Goal: Task Accomplishment & Management: Use online tool/utility

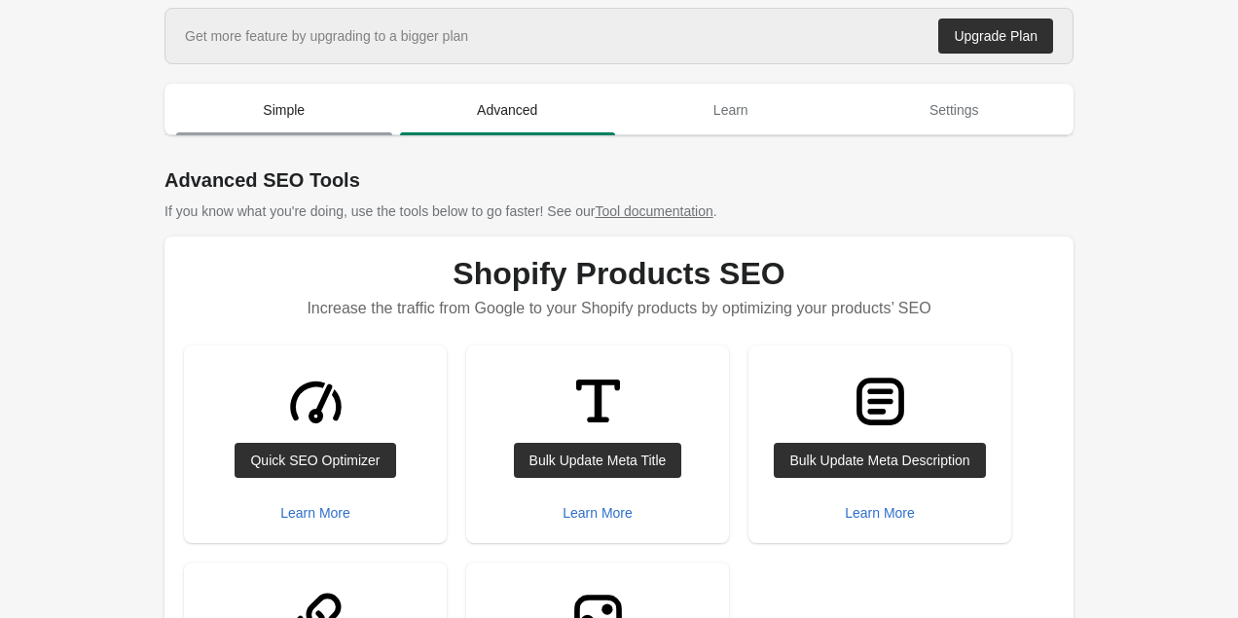
click at [325, 102] on span "Simple" at bounding box center [284, 109] width 216 height 35
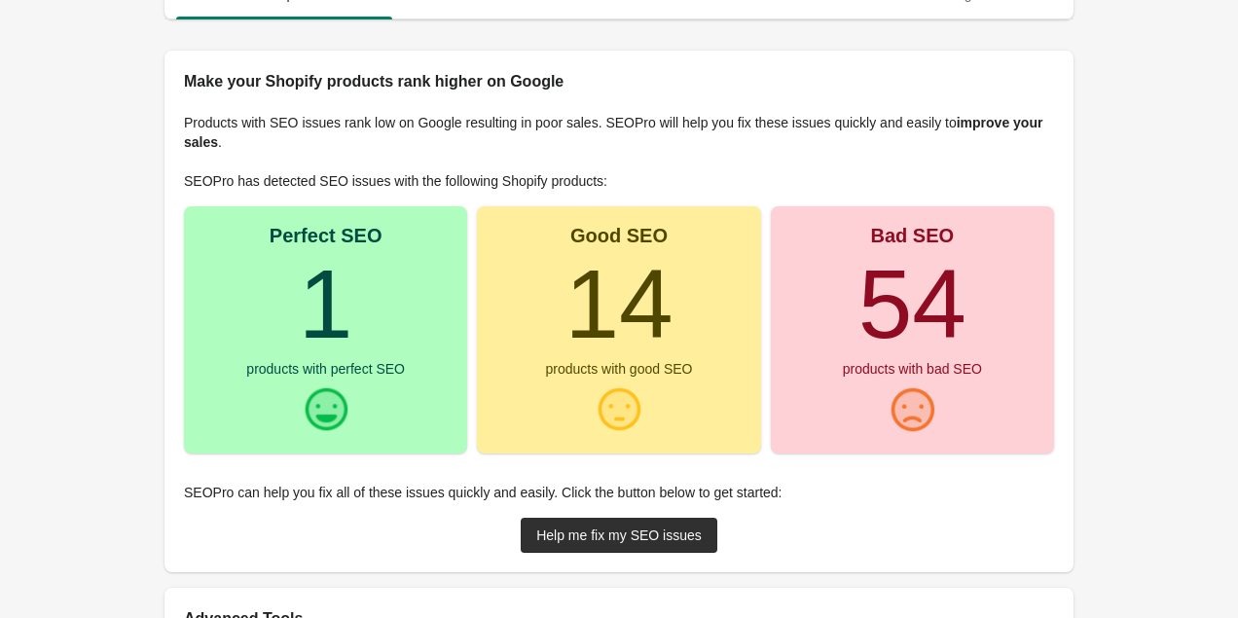
scroll to position [282, 0]
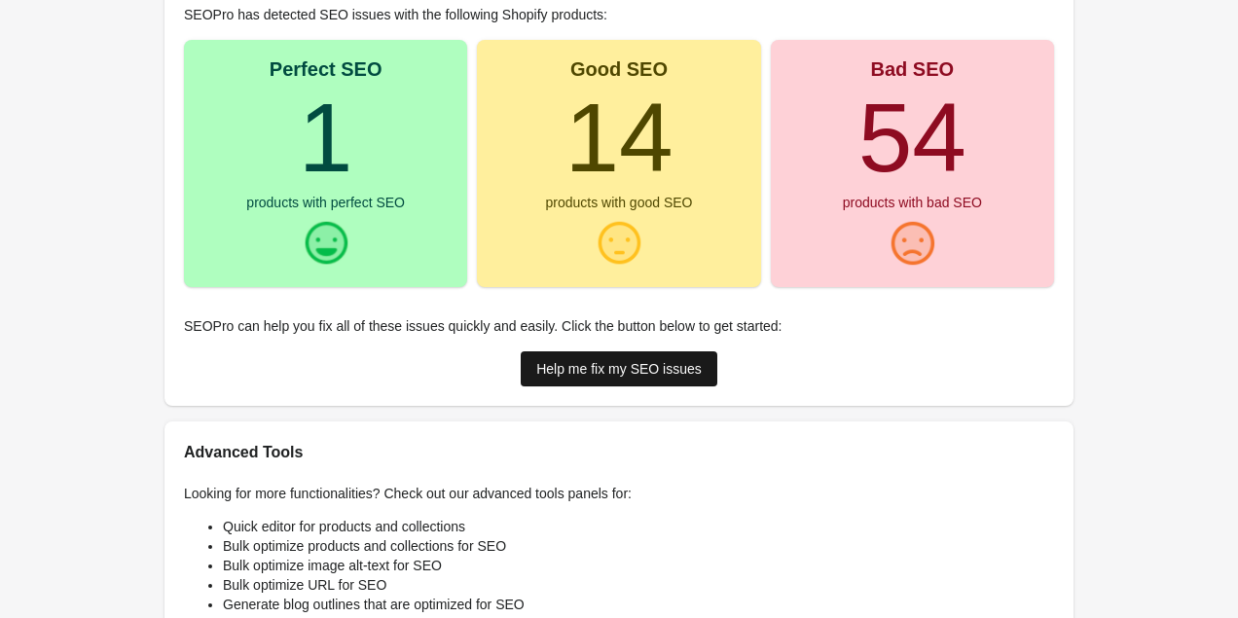
click at [593, 361] on div "Help me fix my SEO issues" at bounding box center [618, 369] width 165 height 16
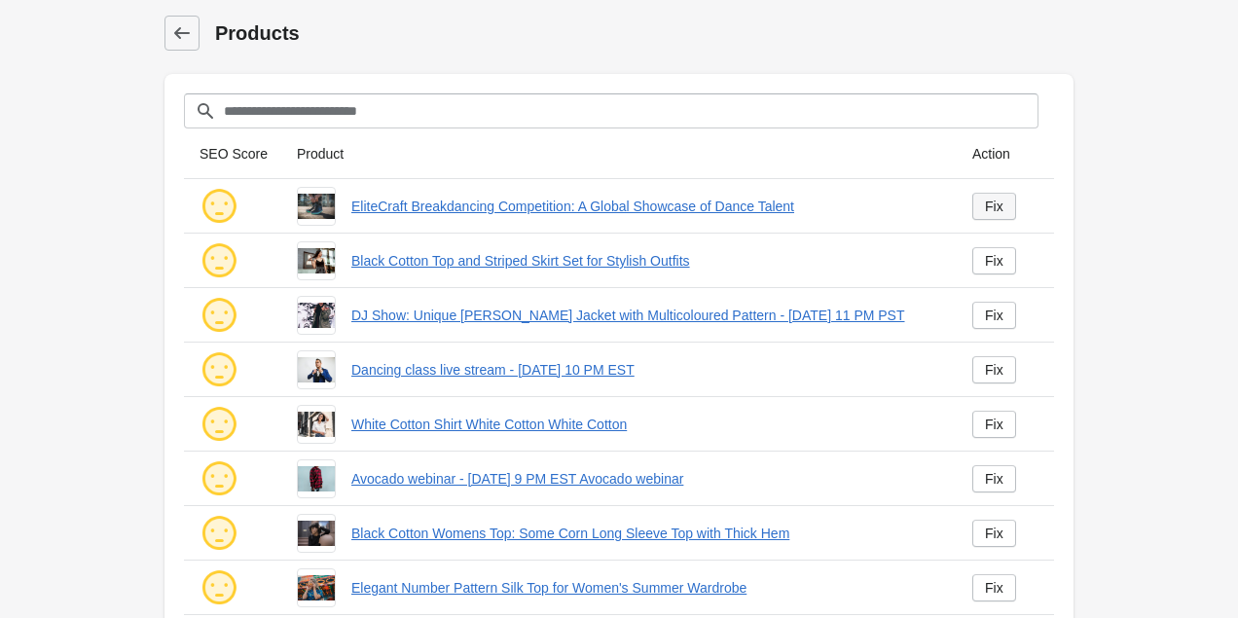
click at [1007, 208] on link "Fix" at bounding box center [994, 206] width 44 height 27
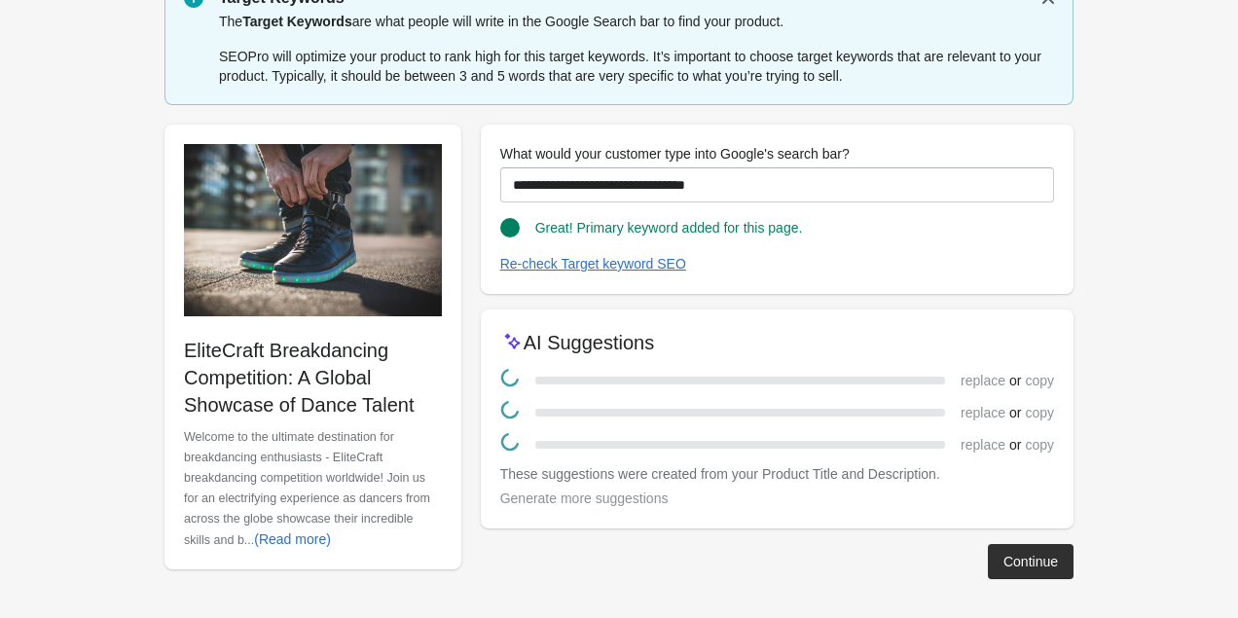
scroll to position [77, 0]
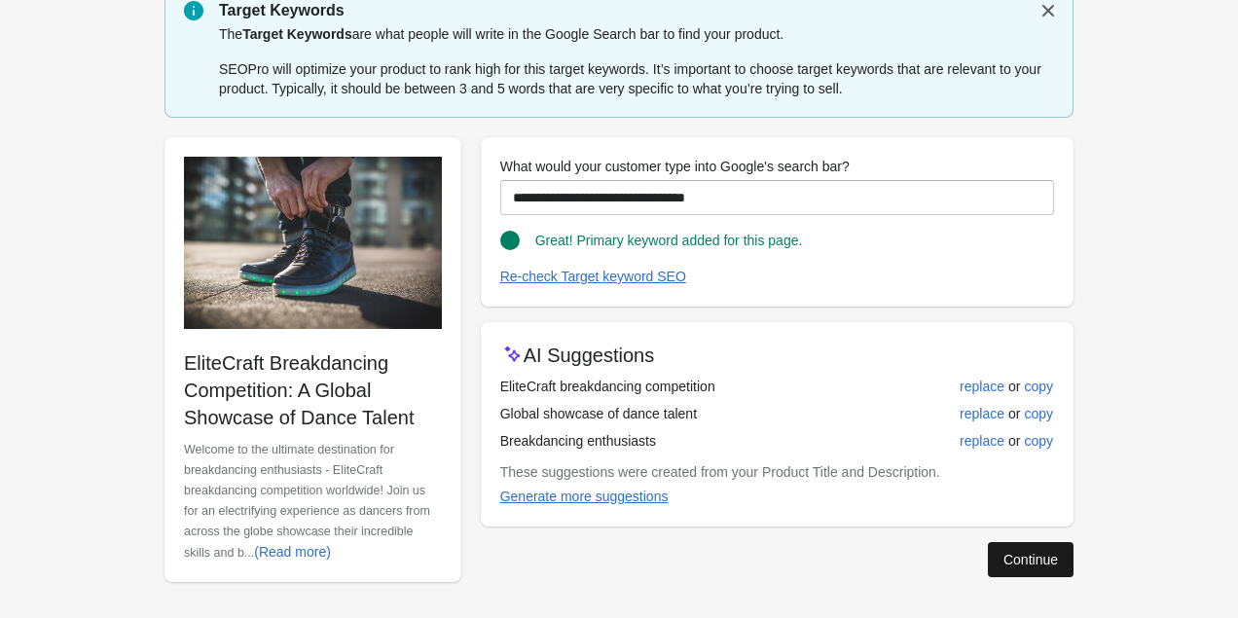
click at [1028, 561] on div "Continue" at bounding box center [1030, 560] width 54 height 16
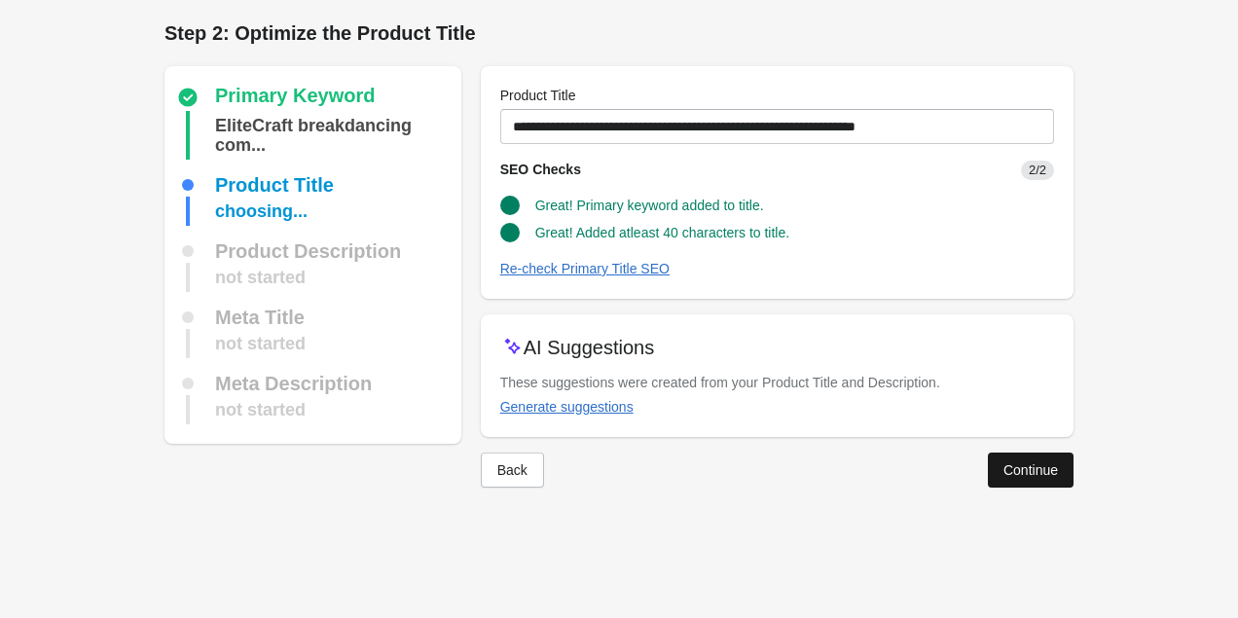
click at [1040, 484] on button "Continue" at bounding box center [1031, 469] width 86 height 35
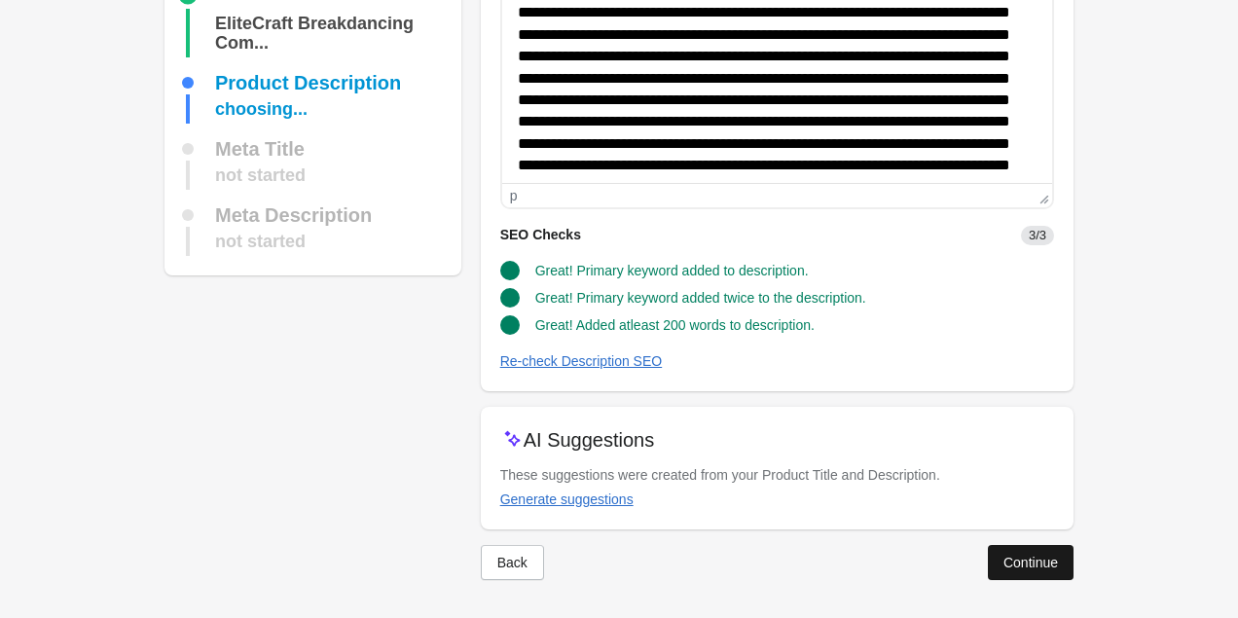
click at [1030, 566] on div "Continue" at bounding box center [1030, 563] width 54 height 16
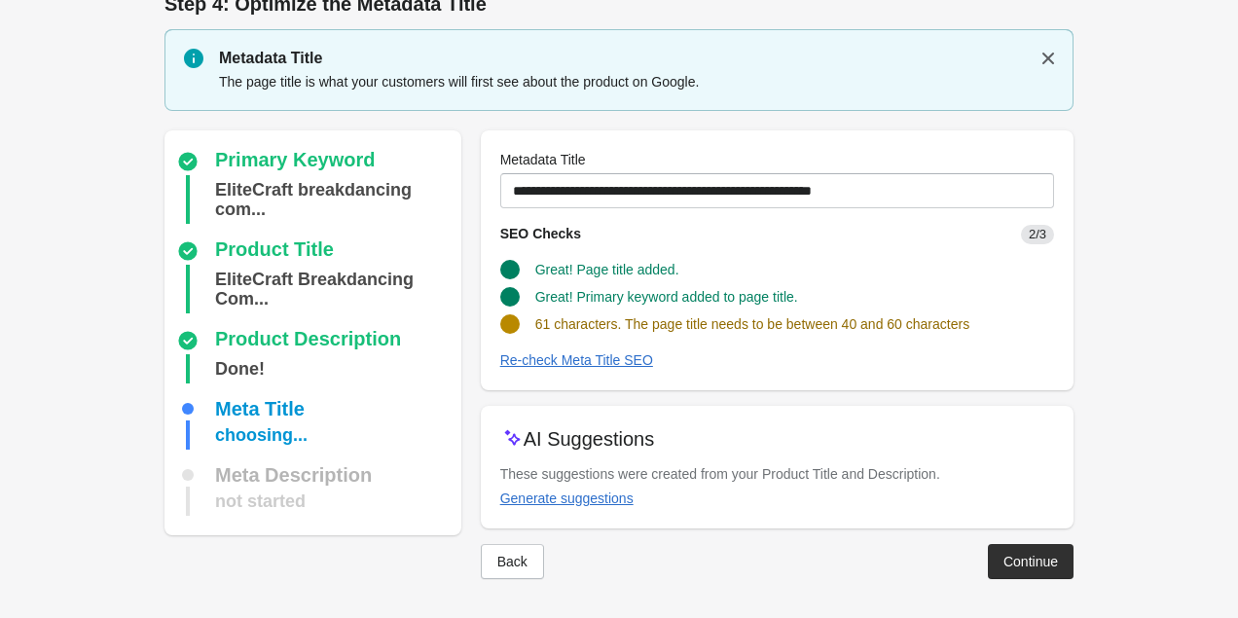
scroll to position [28, 0]
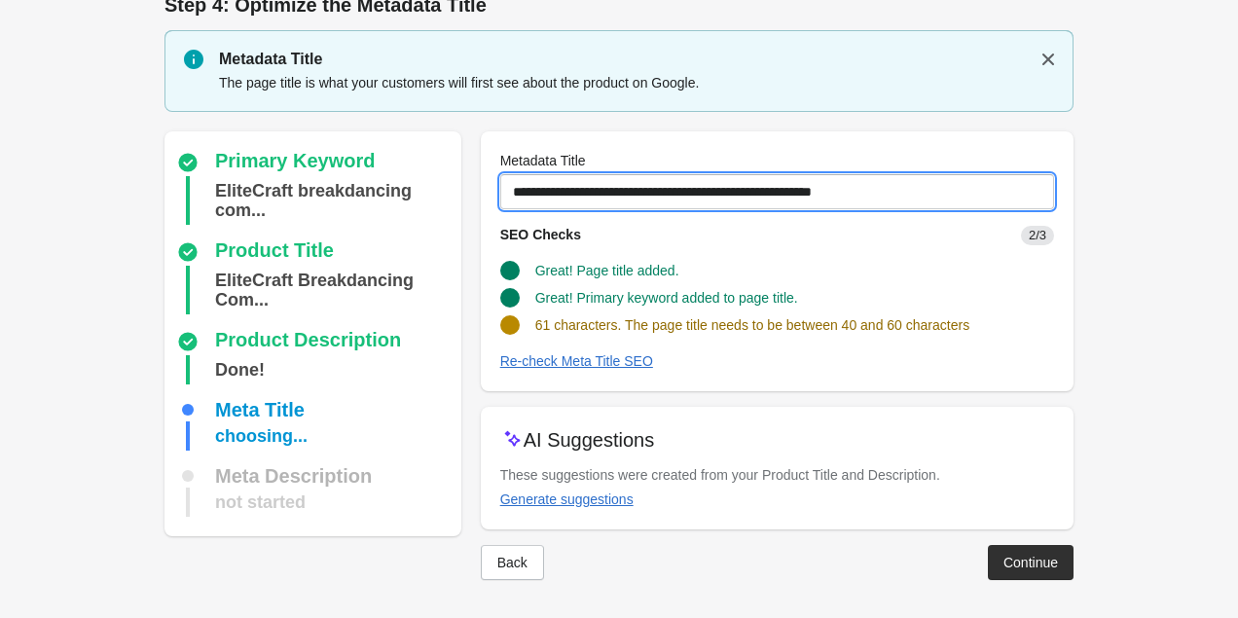
click at [938, 200] on input "**********" at bounding box center [777, 191] width 554 height 35
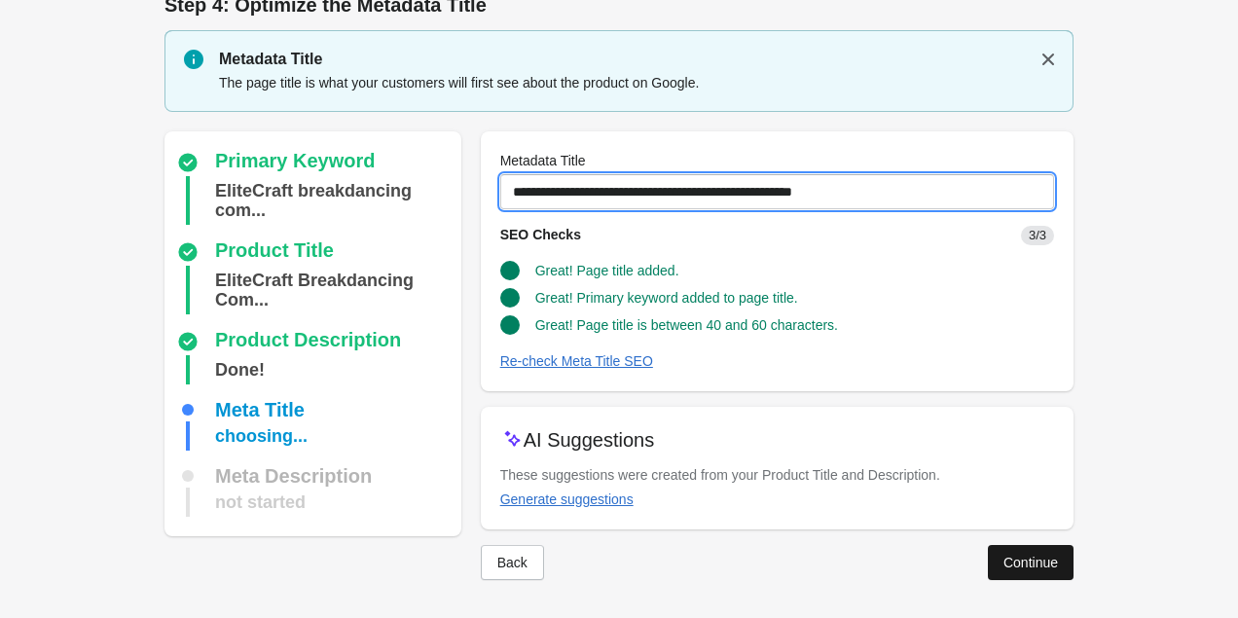
type input "**********"
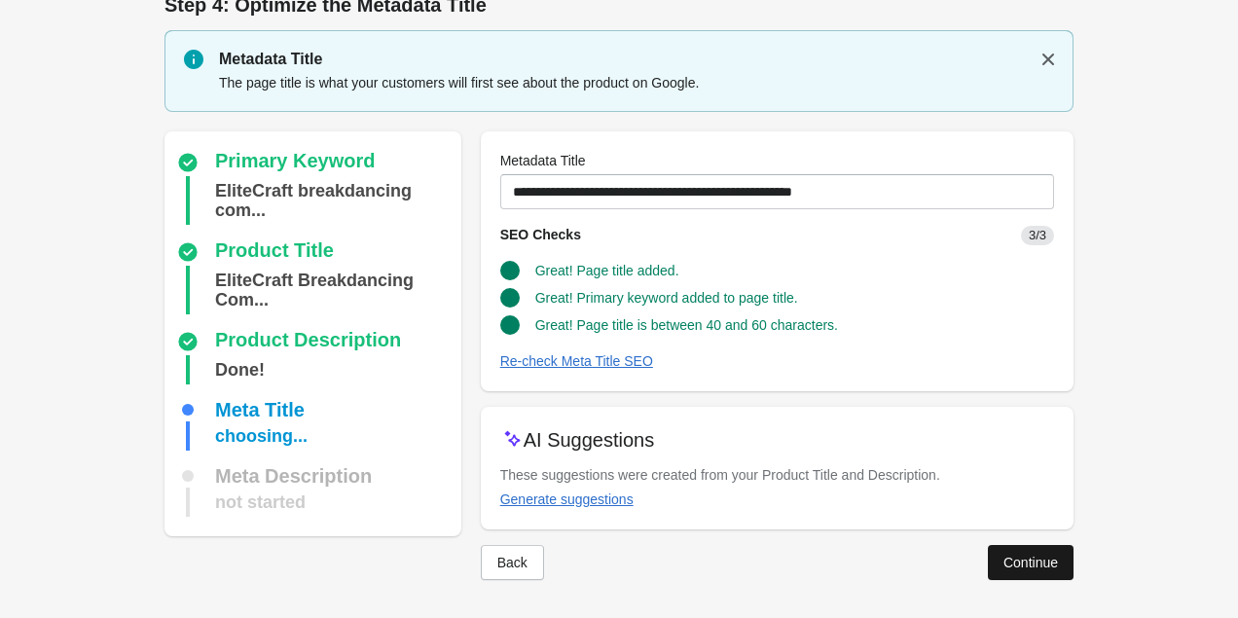
click at [1015, 572] on button "Continue" at bounding box center [1031, 562] width 86 height 35
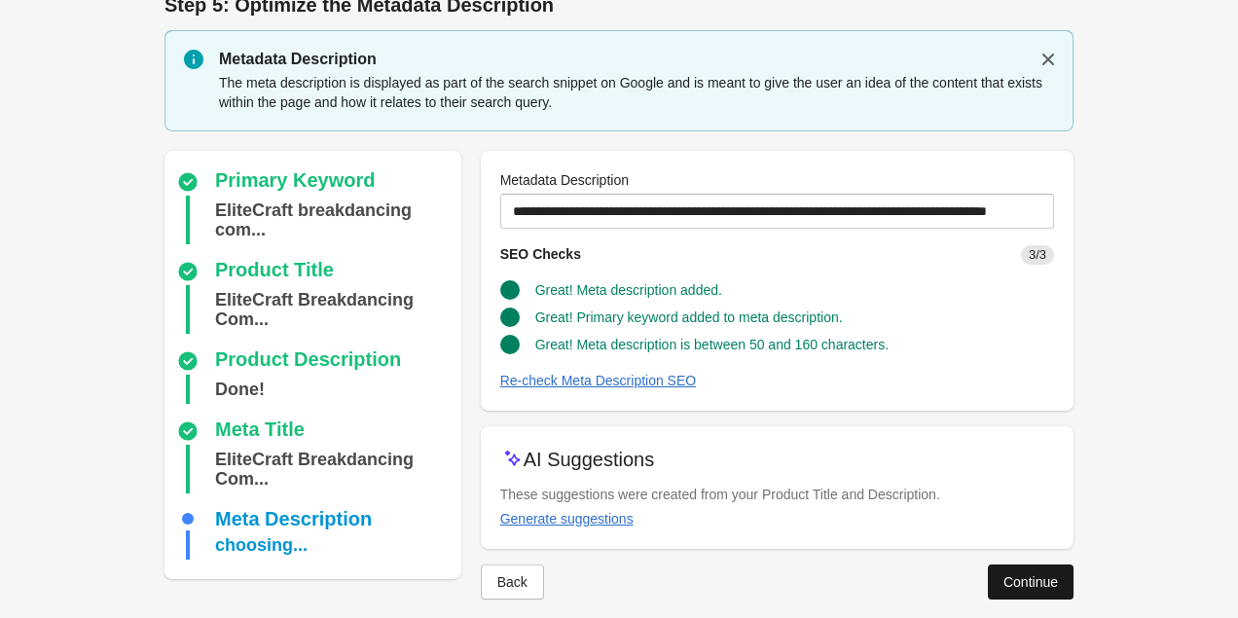
click at [1026, 582] on div "Continue" at bounding box center [1030, 582] width 54 height 16
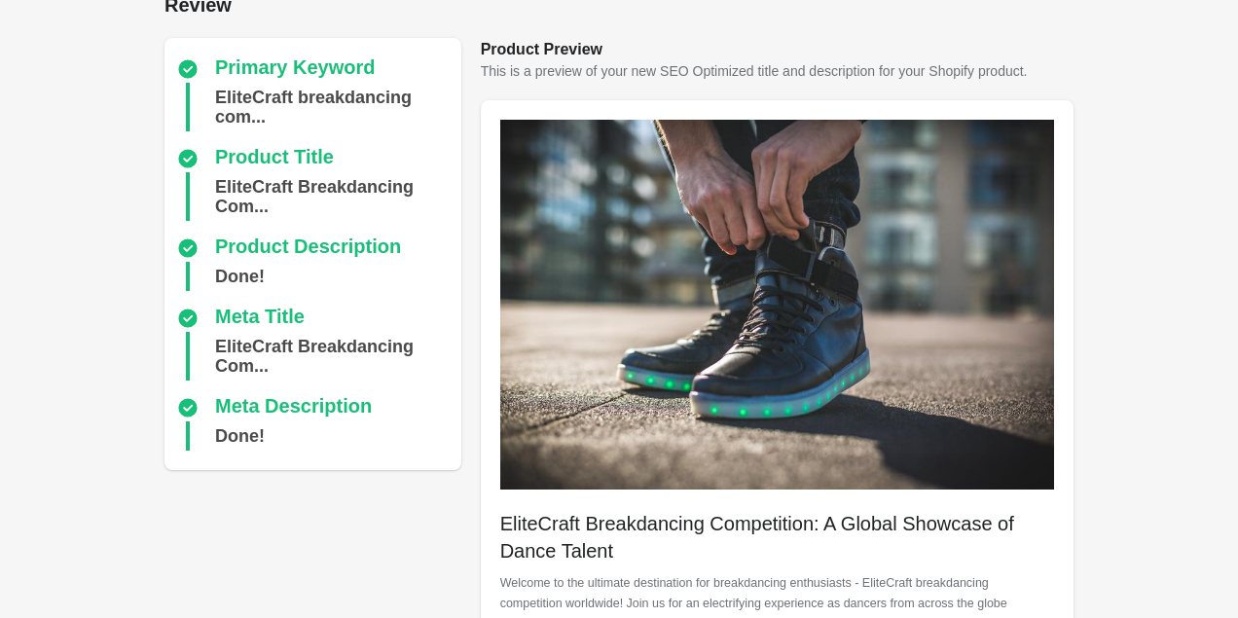
scroll to position [556, 0]
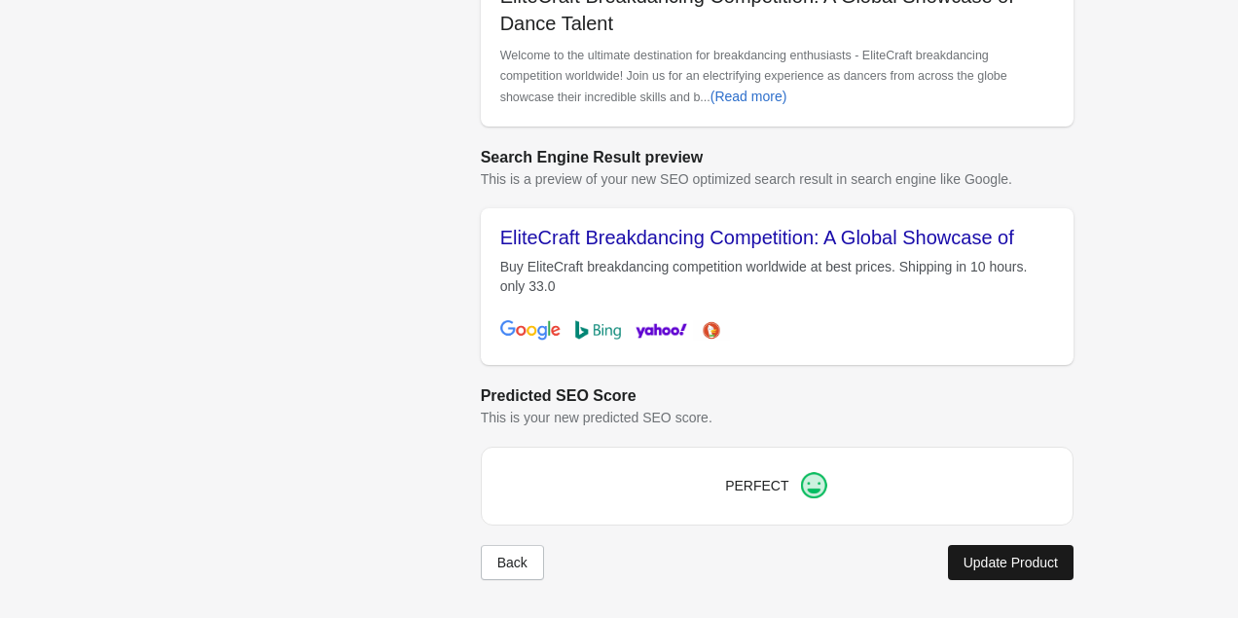
click at [1027, 561] on div "Update Product" at bounding box center [1010, 563] width 94 height 16
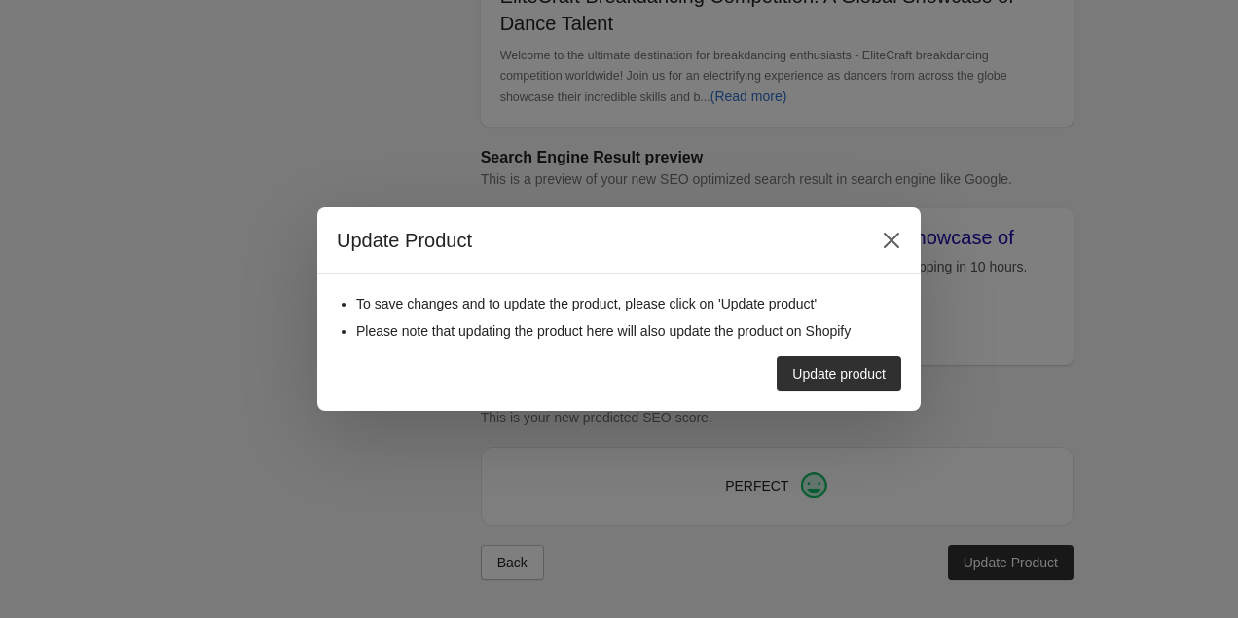
click at [798, 348] on div "Update product" at bounding box center [611, 366] width 580 height 51
click at [798, 369] on div "Update product" at bounding box center [838, 374] width 93 height 16
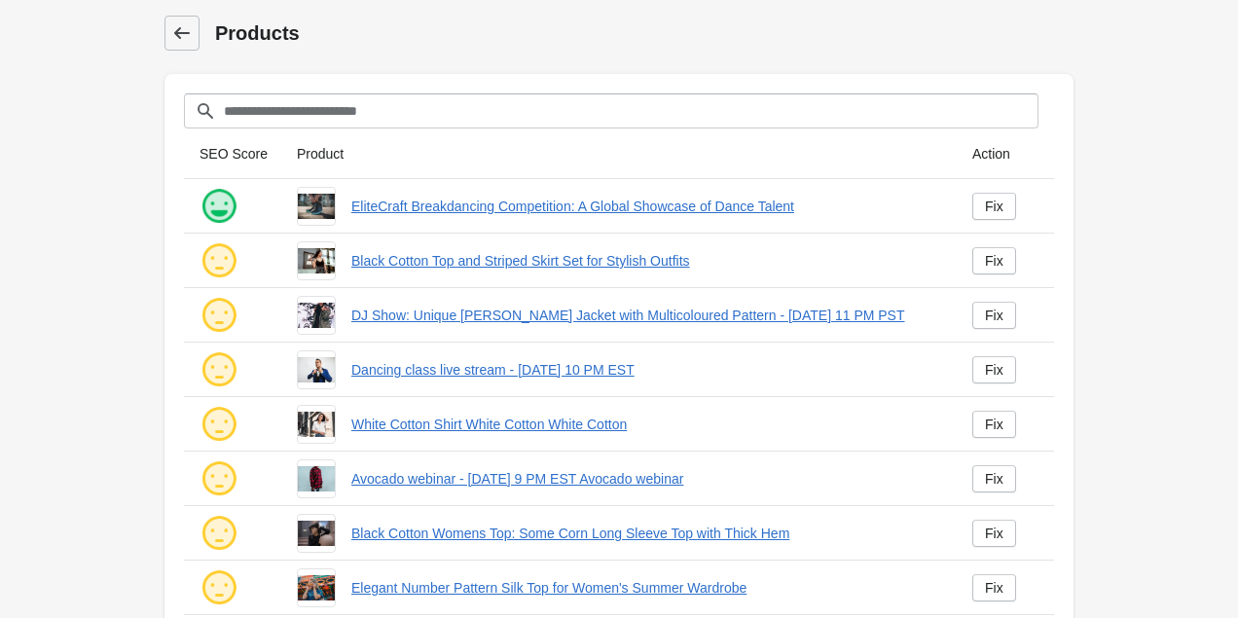
click at [188, 32] on icon at bounding box center [182, 33] width 16 height 12
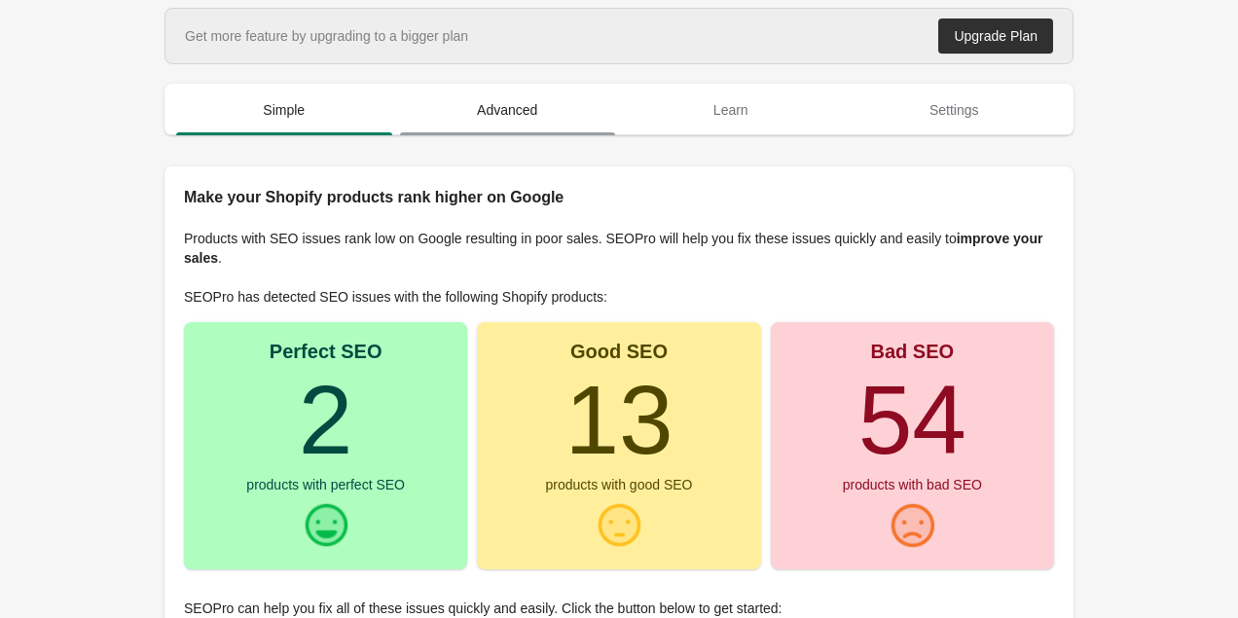
click at [489, 111] on span "Advanced" at bounding box center [508, 109] width 216 height 35
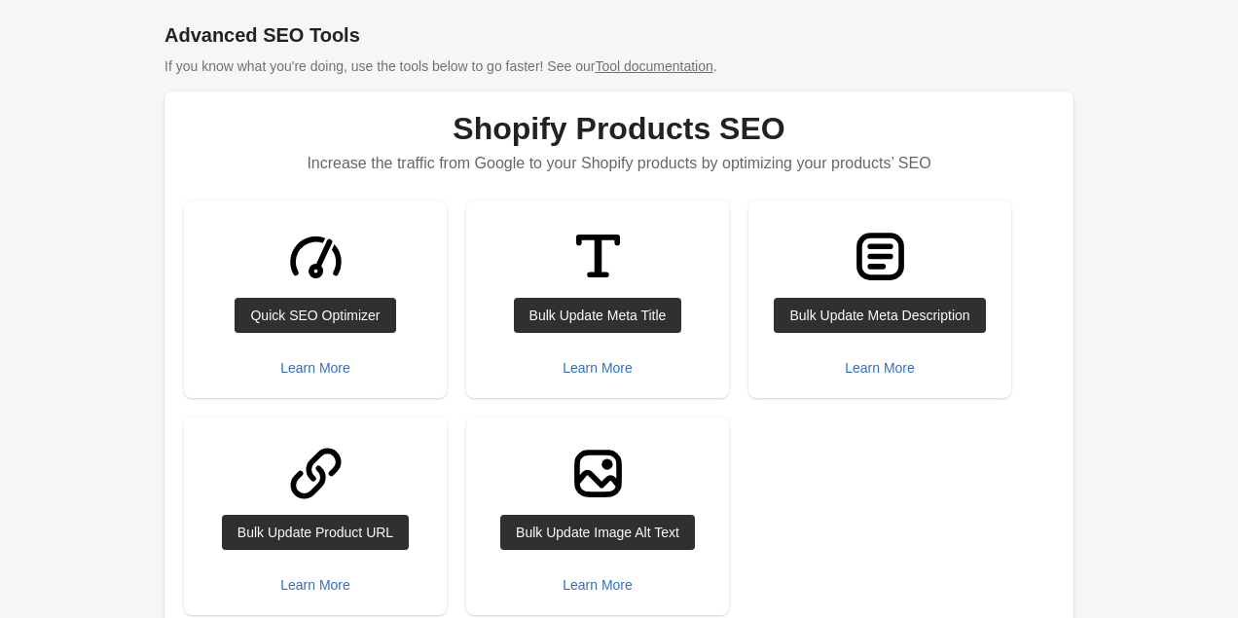
scroll to position [138, 0]
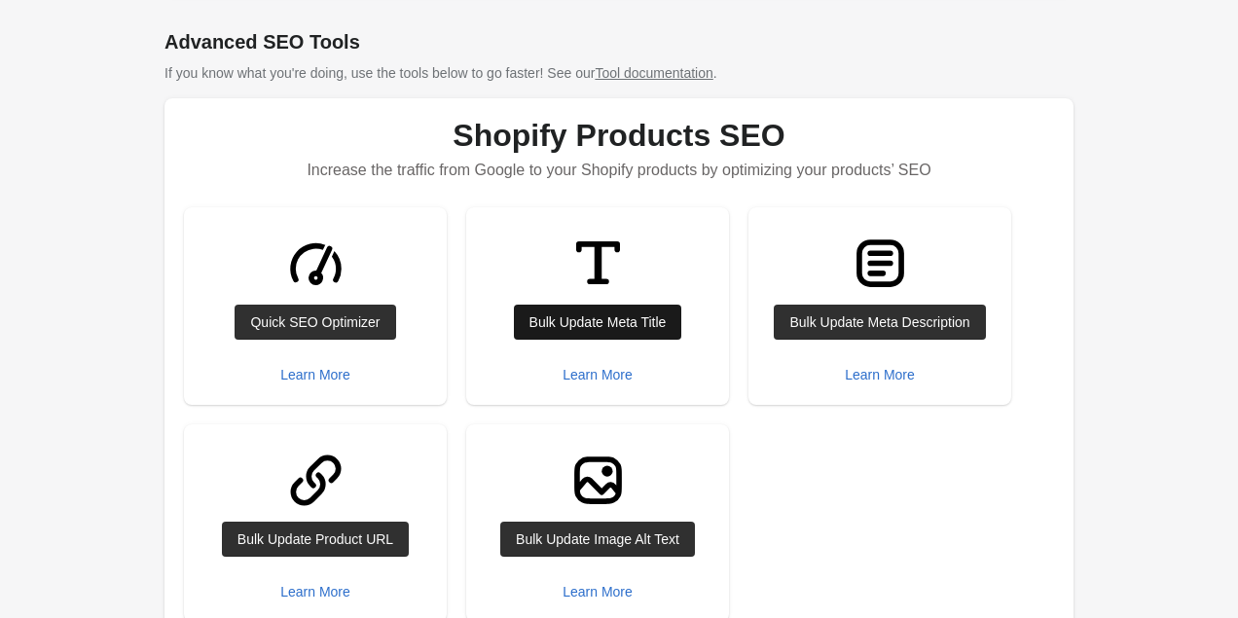
click at [616, 326] on div "Bulk Update Meta Title" at bounding box center [597, 322] width 137 height 16
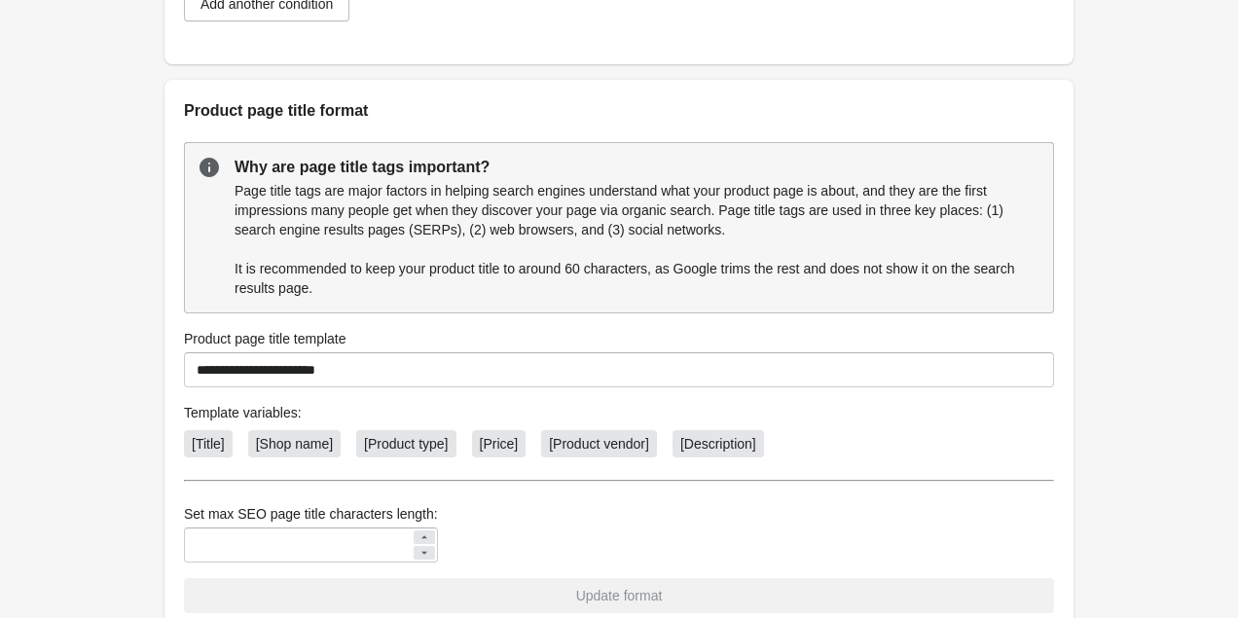
scroll to position [861, 0]
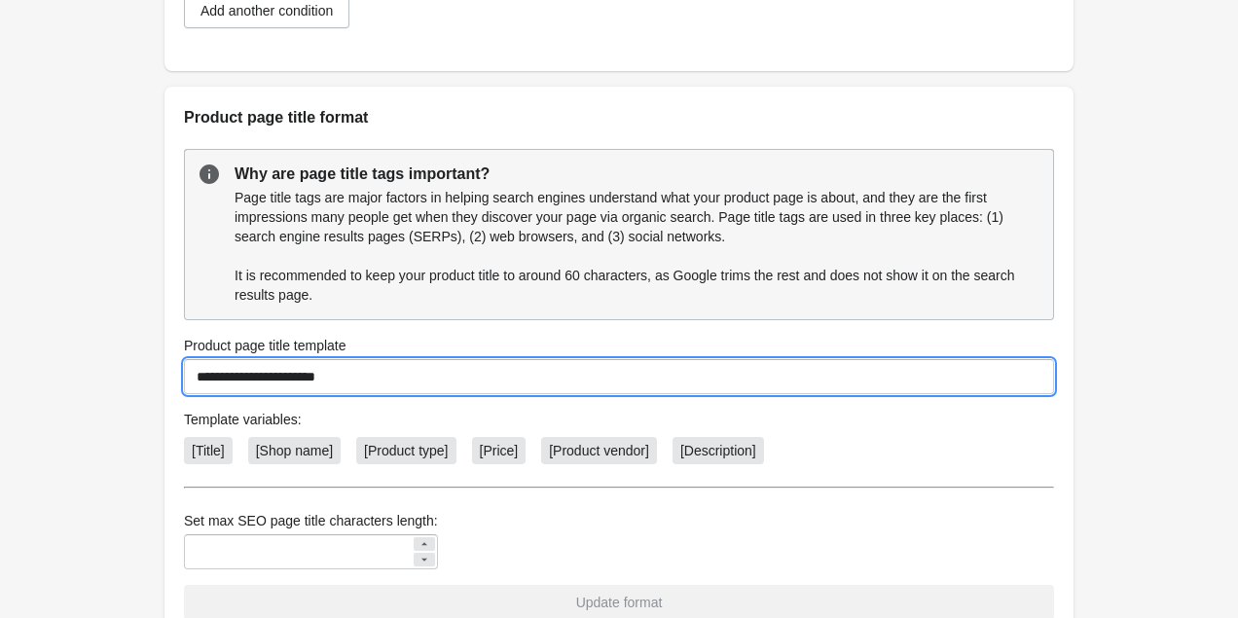
click at [471, 374] on input "**********" at bounding box center [619, 376] width 870 height 35
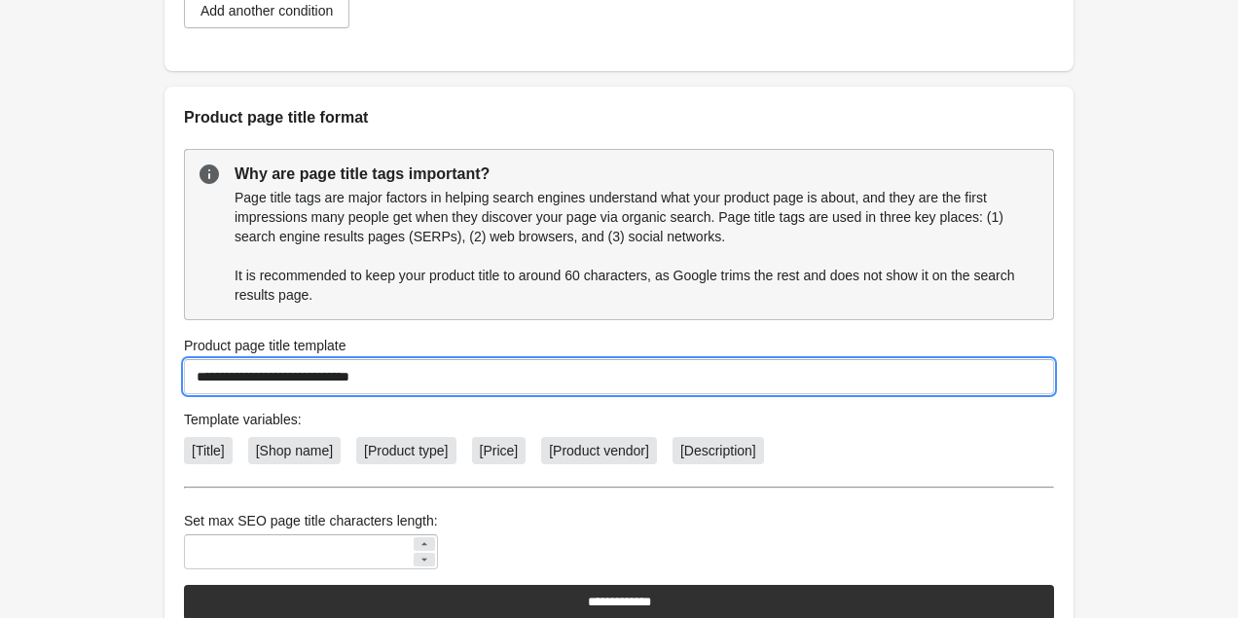
scroll to position [1027, 0]
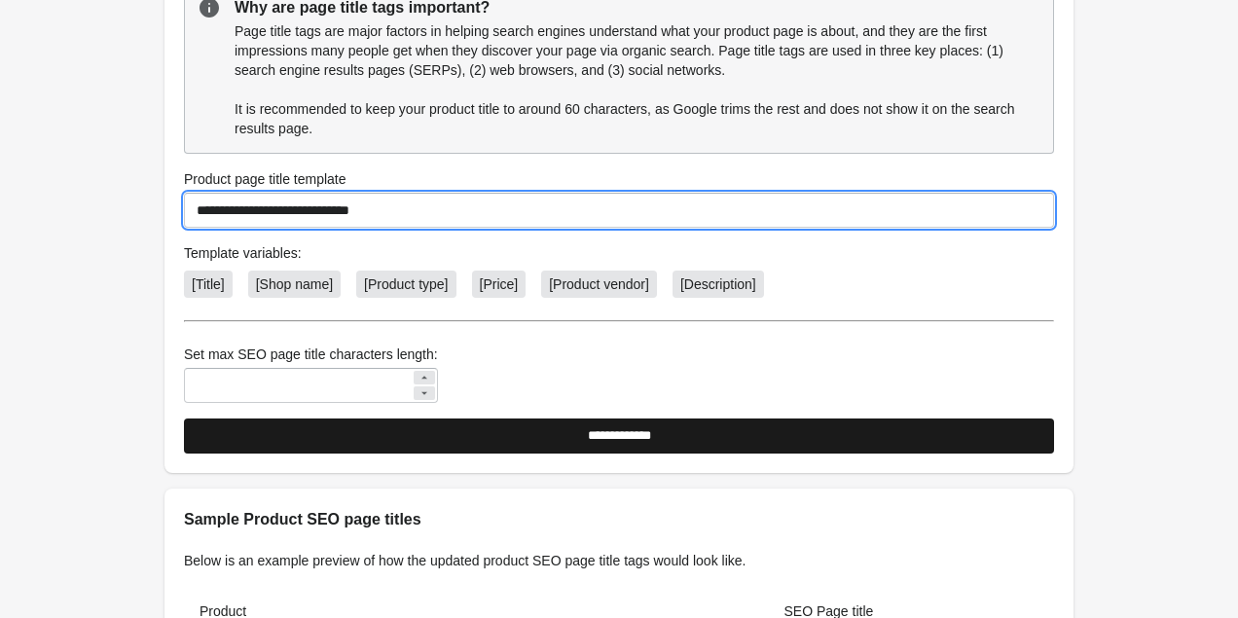
type input "**********"
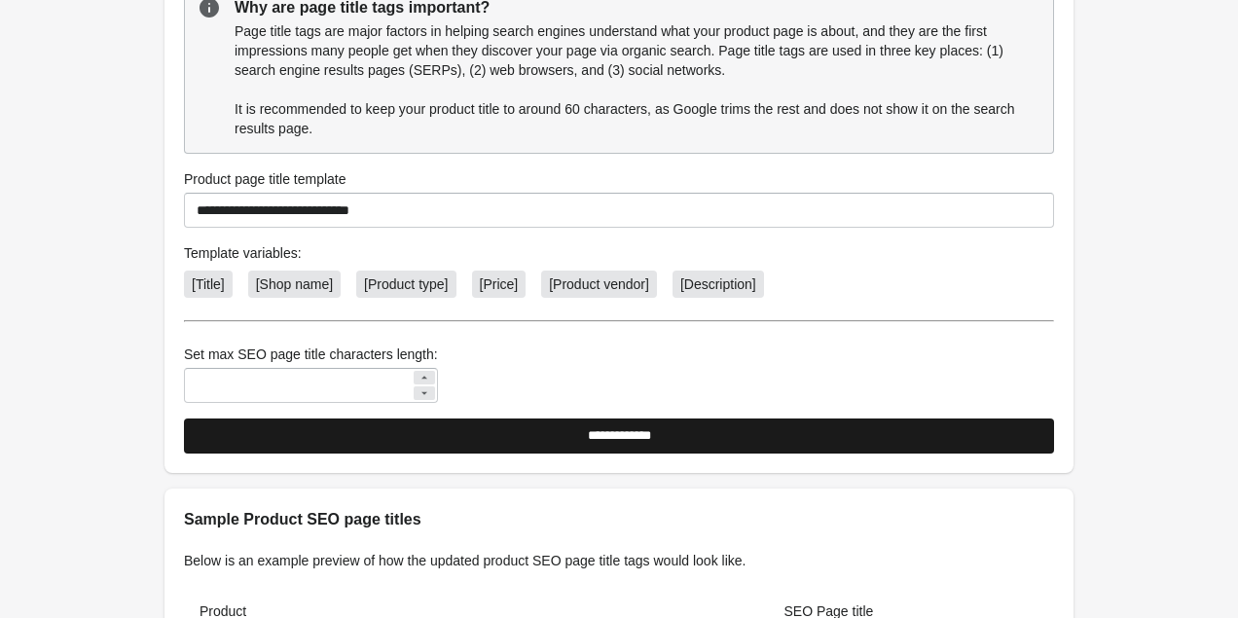
click at [629, 429] on input "**********" at bounding box center [619, 435] width 870 height 35
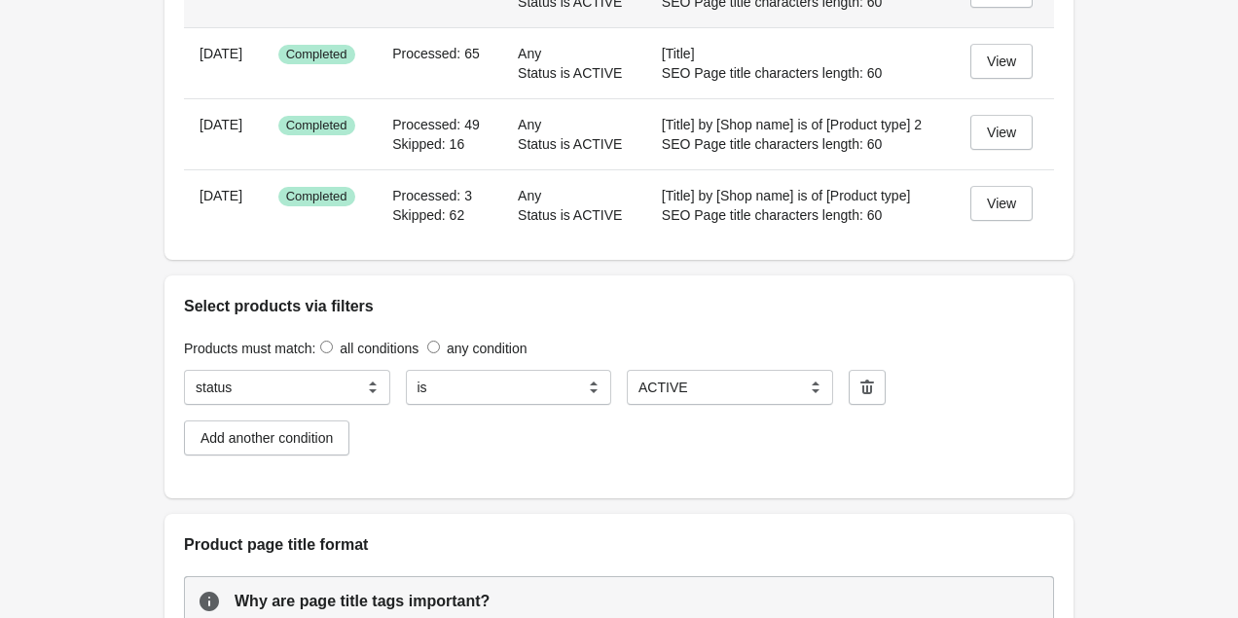
scroll to position [0, 0]
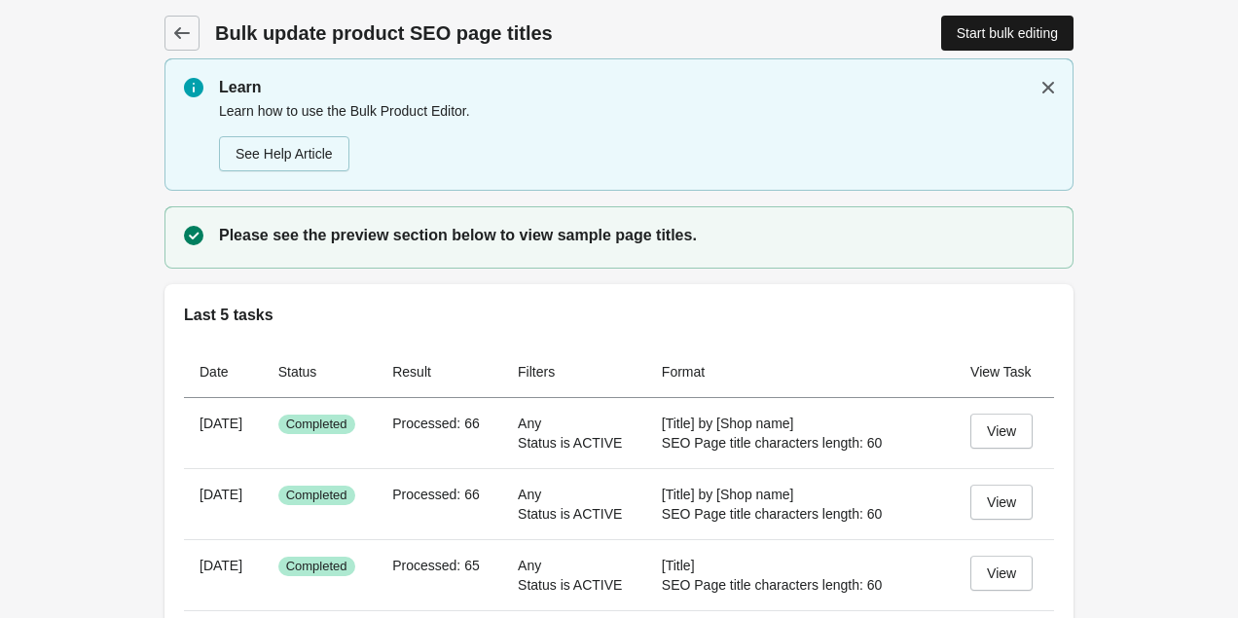
click at [1038, 17] on link "Start bulk editing" at bounding box center [1007, 33] width 132 height 35
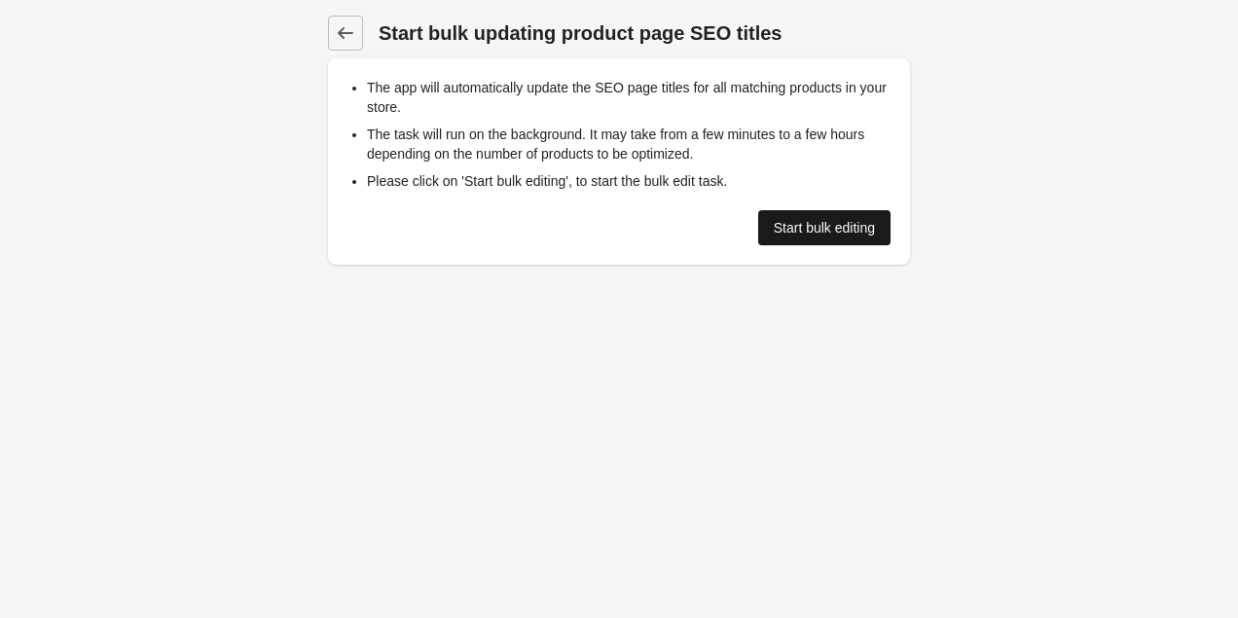
click at [827, 226] on div "Start bulk editing" at bounding box center [824, 228] width 101 height 16
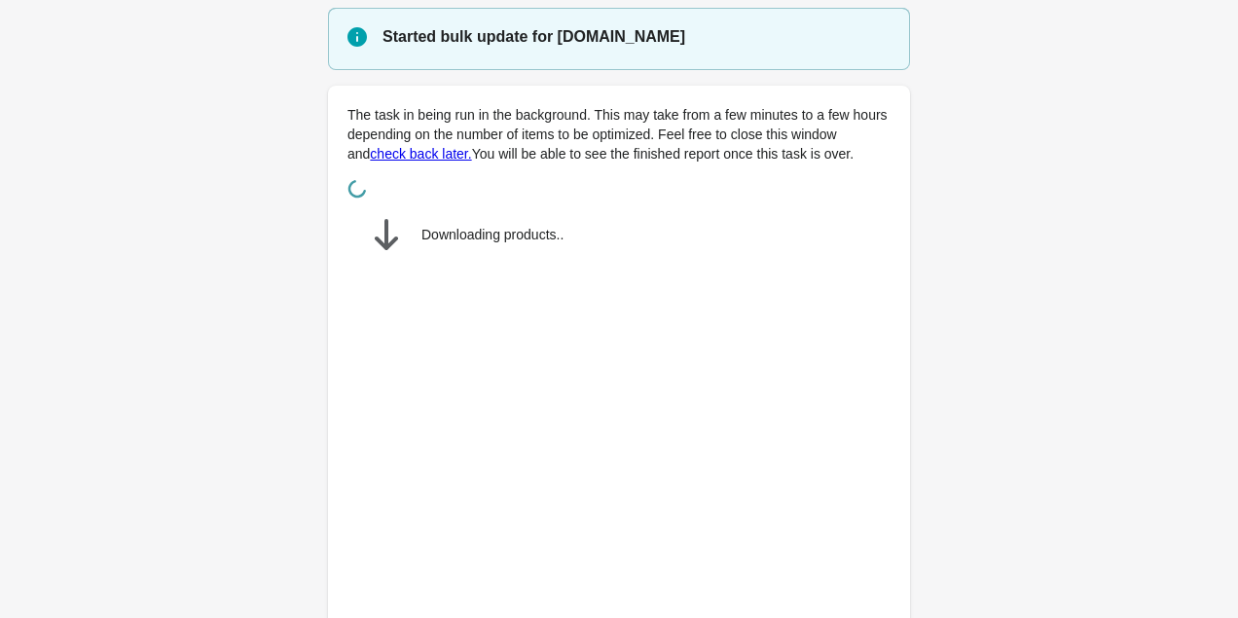
click at [471, 153] on link "check back later." at bounding box center [420, 154] width 101 height 16
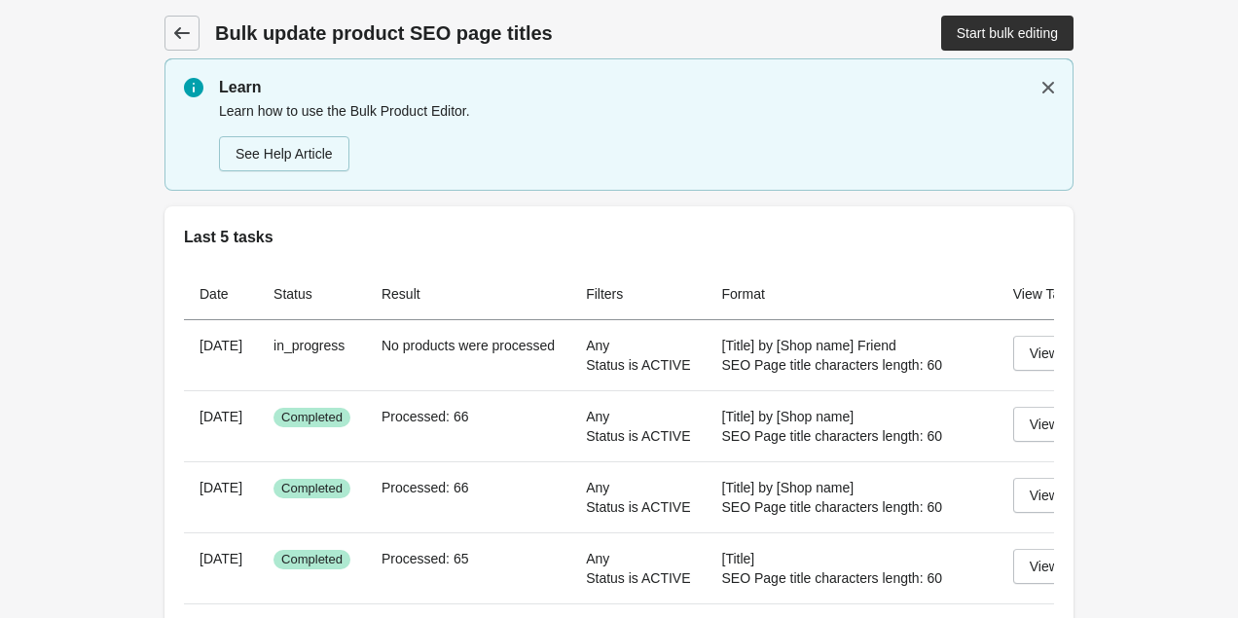
click at [177, 29] on icon at bounding box center [182, 33] width 16 height 12
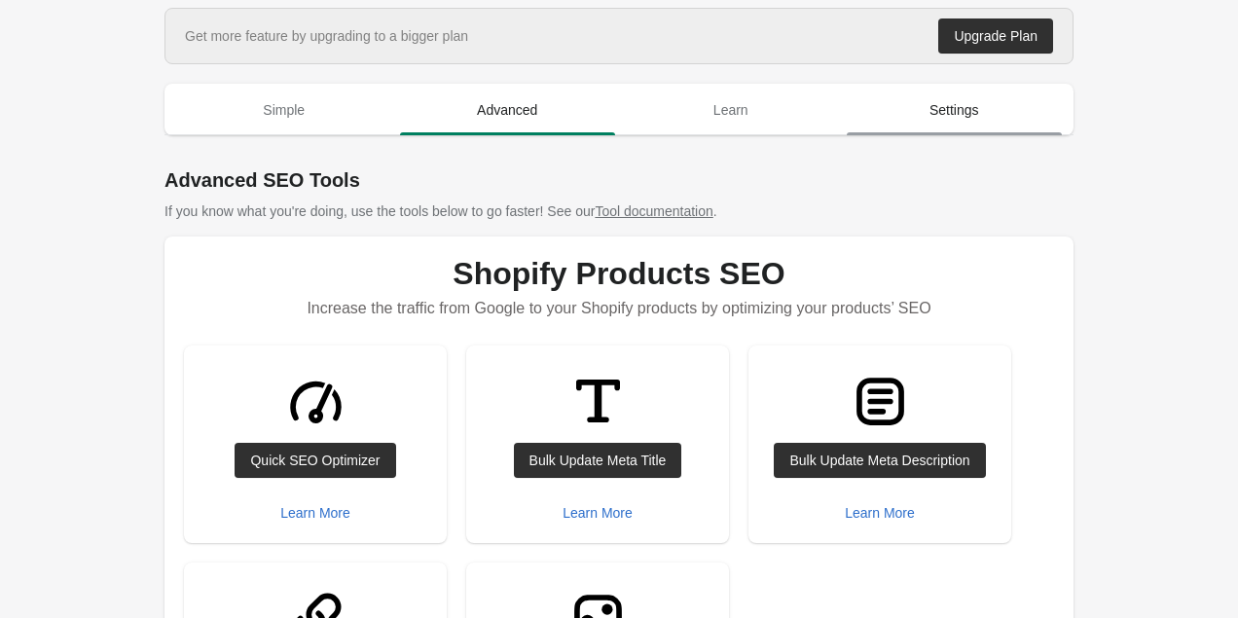
click at [945, 98] on span "Settings" at bounding box center [954, 109] width 216 height 35
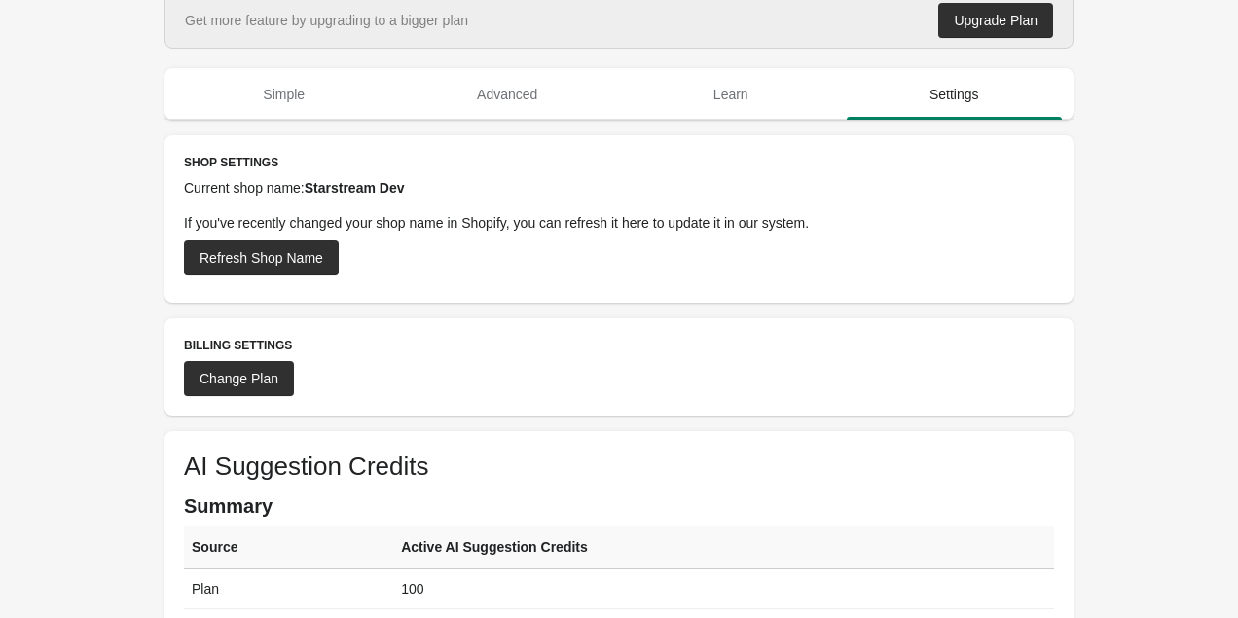
scroll to position [5, 0]
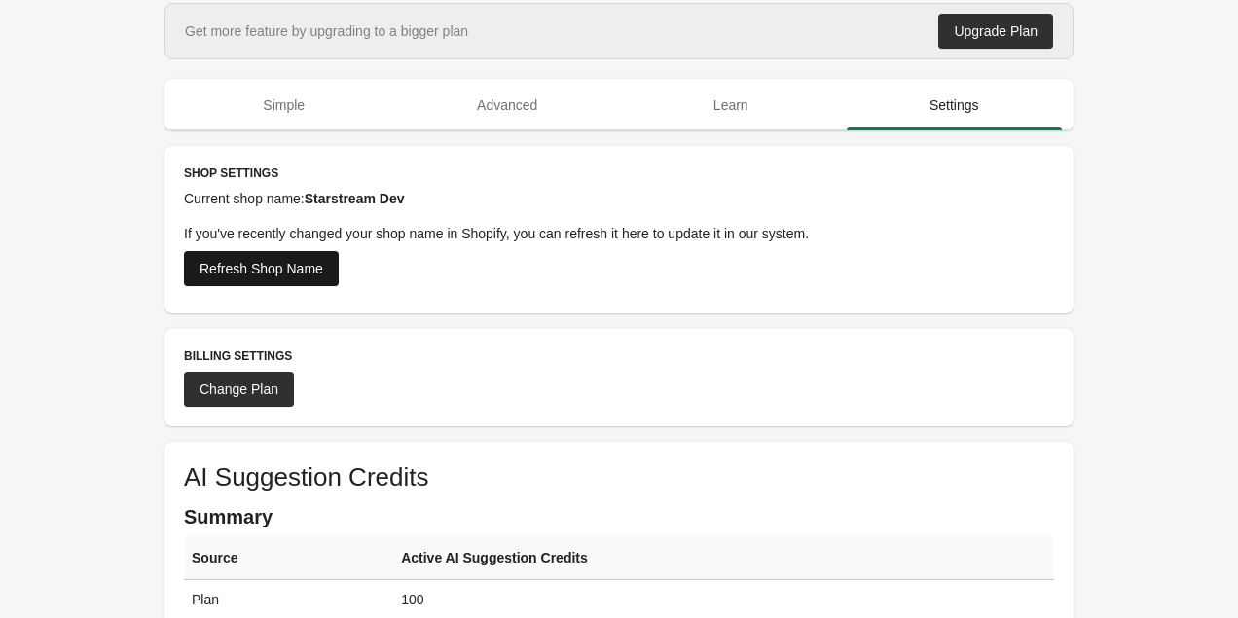
click at [316, 270] on div "Refresh Shop Name" at bounding box center [261, 269] width 124 height 16
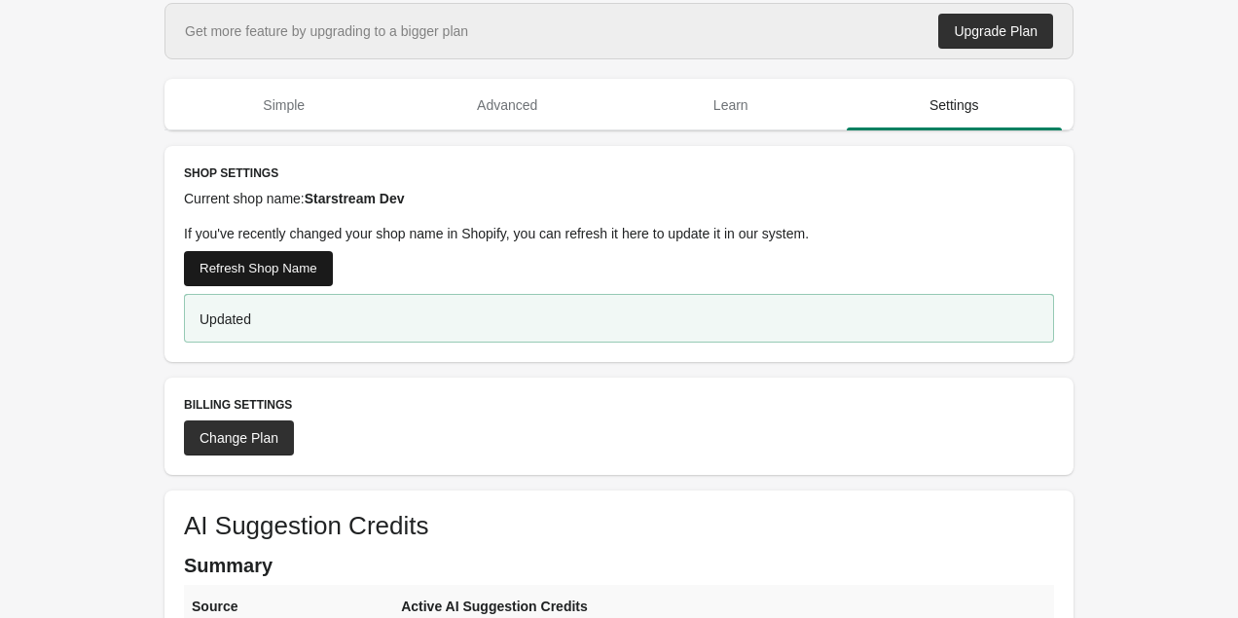
click at [495, 217] on div "Current shop name: Starstream Dev If you've recently changed your shop name in …" at bounding box center [619, 216] width 870 height 54
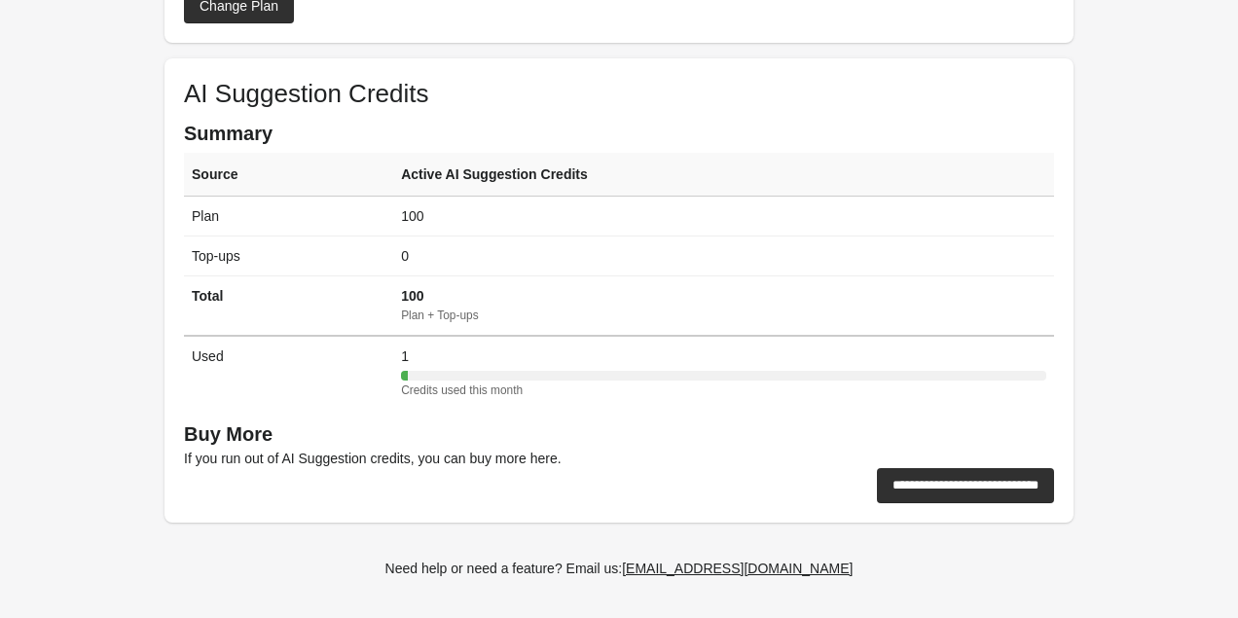
scroll to position [0, 0]
